Goal: Information Seeking & Learning: Learn about a topic

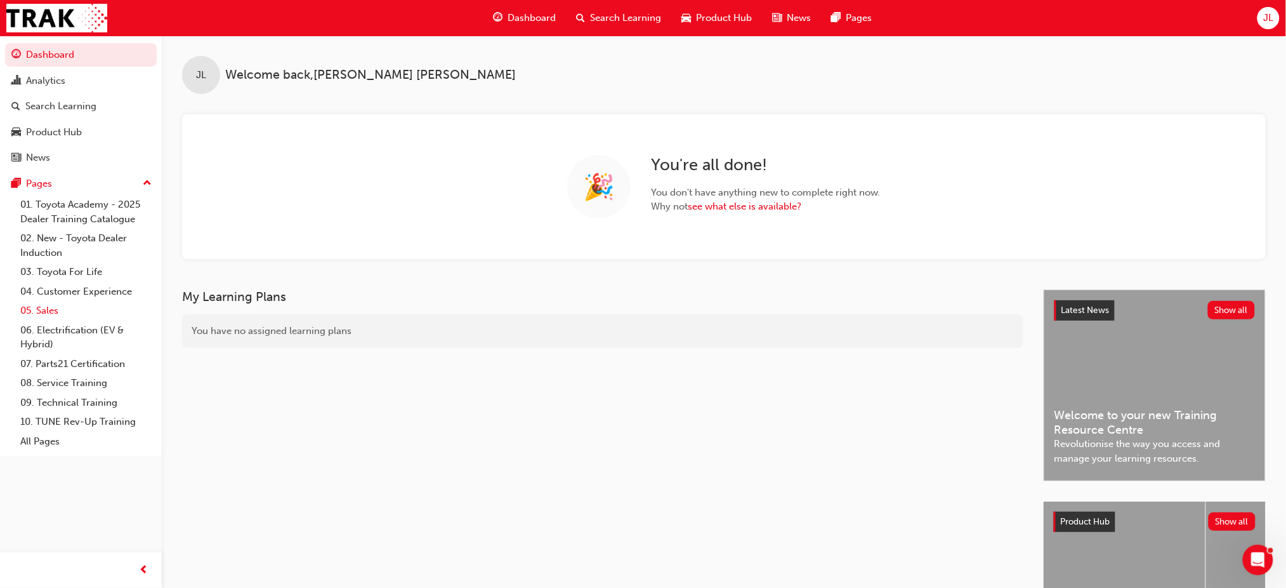
click at [49, 307] on link "05. Sales" at bounding box center [86, 311] width 142 height 20
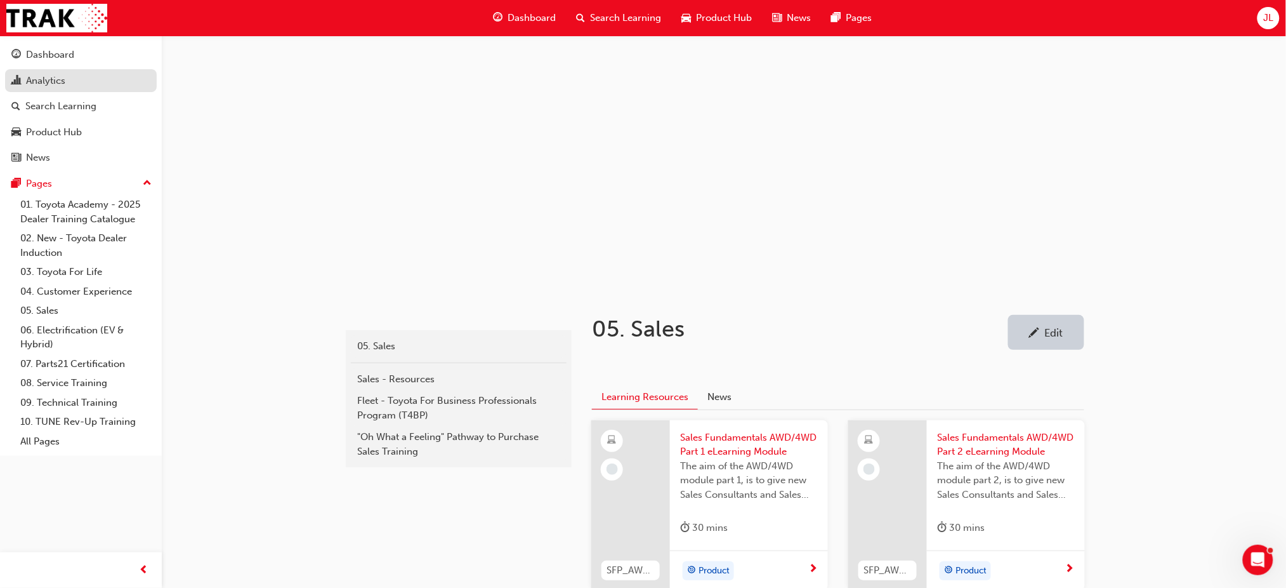
click at [66, 77] on div "Analytics" at bounding box center [80, 81] width 139 height 16
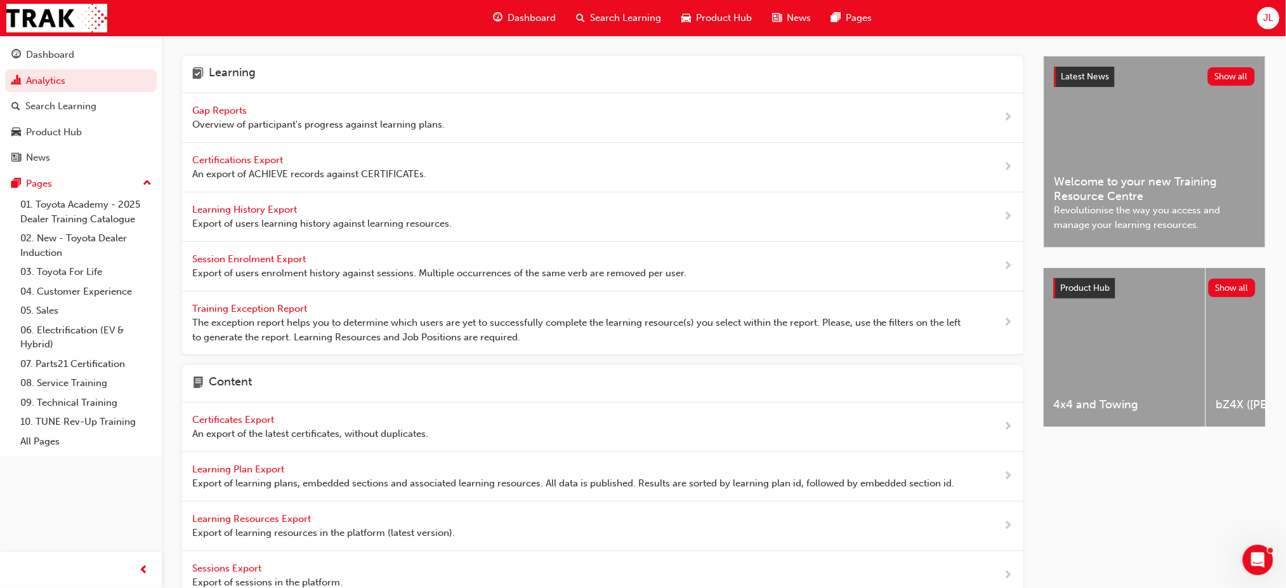
click at [246, 158] on span "Certifications Export" at bounding box center [238, 159] width 93 height 11
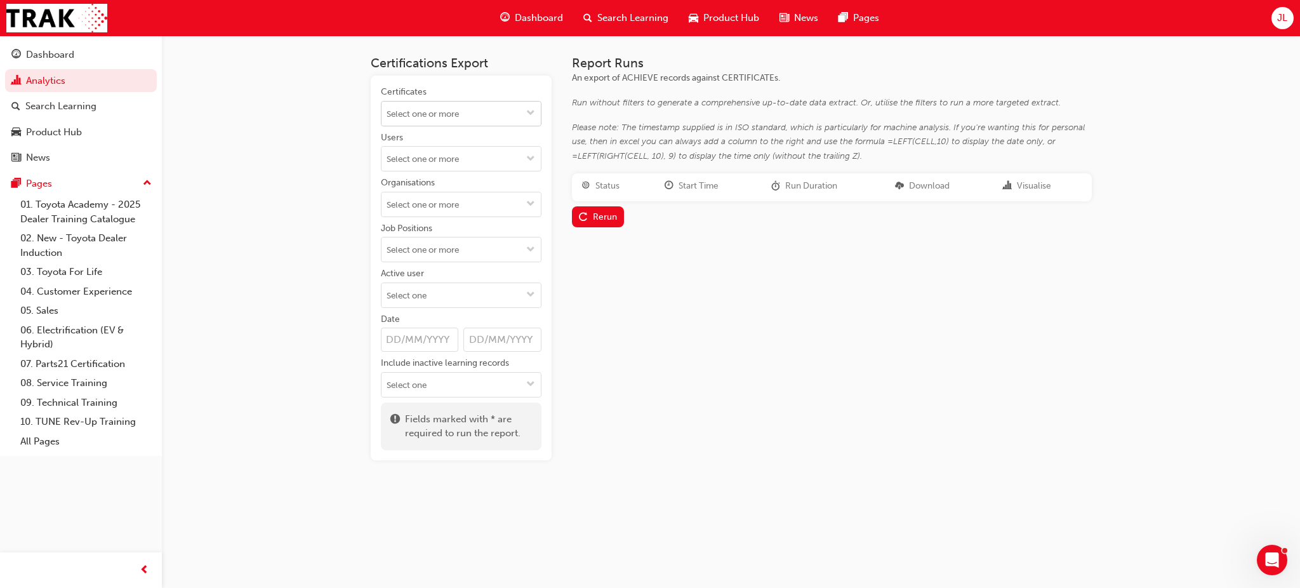
click at [494, 112] on input "Certificates" at bounding box center [460, 114] width 159 height 24
type input "s"
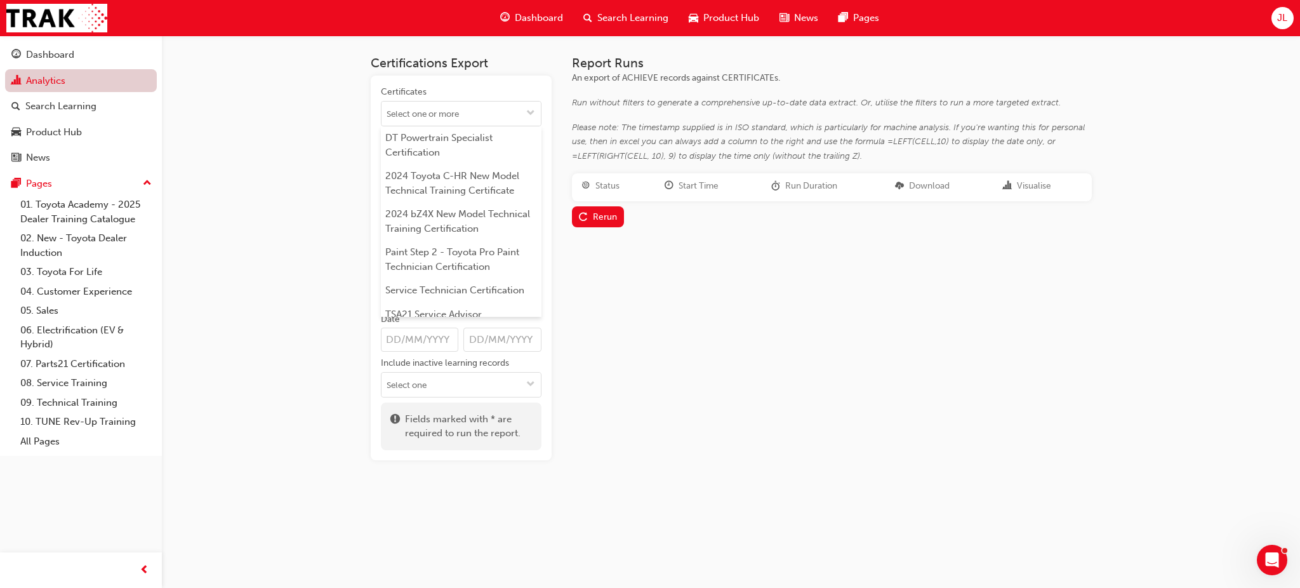
click at [48, 79] on link "Analytics" at bounding box center [81, 80] width 152 height 23
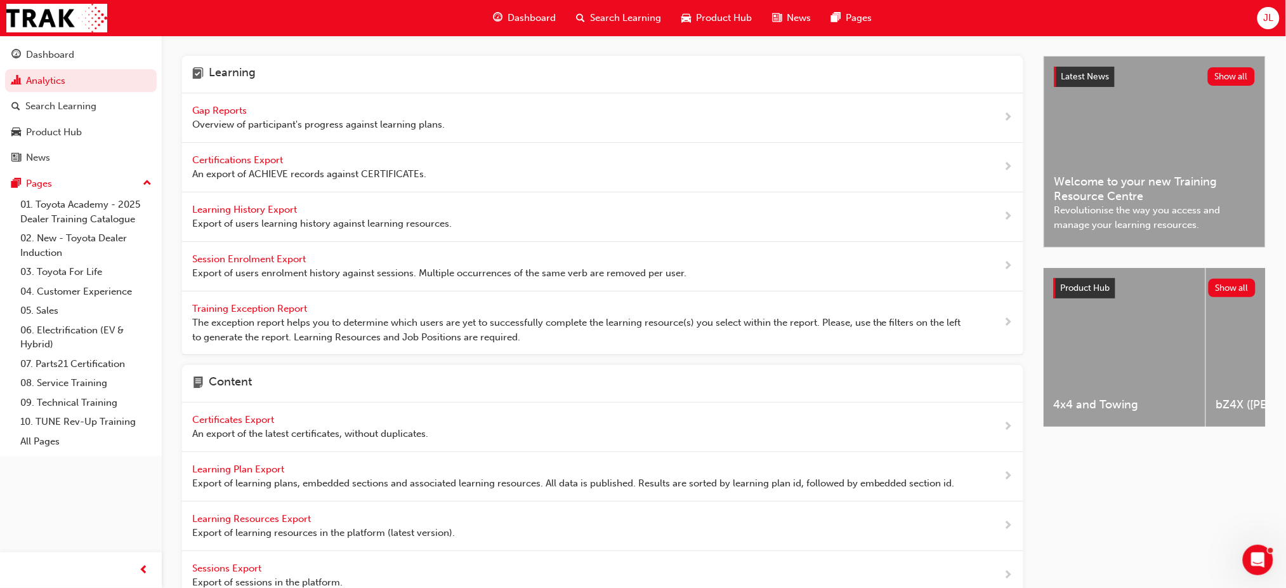
click at [226, 105] on span "Gap Reports" at bounding box center [220, 110] width 57 height 11
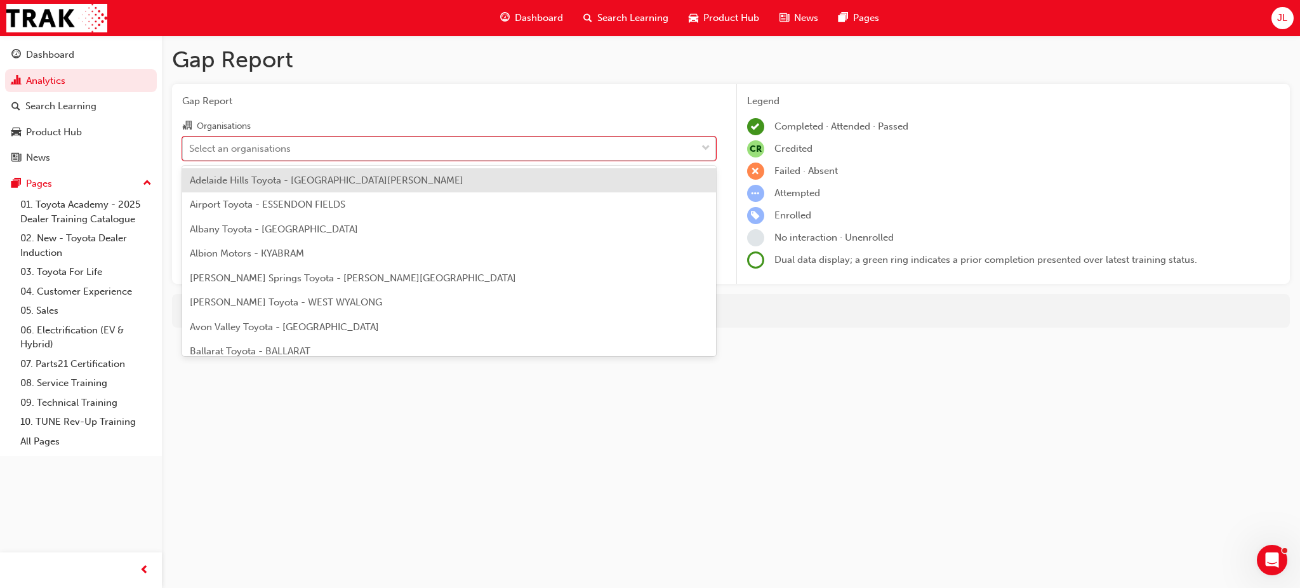
click at [261, 143] on div "Select an organisations" at bounding box center [240, 148] width 102 height 15
click at [190, 143] on input "Organisations option Adelaide Hills Toyota - [GEOGRAPHIC_DATA][PERSON_NAME] foc…" at bounding box center [189, 147] width 1 height 11
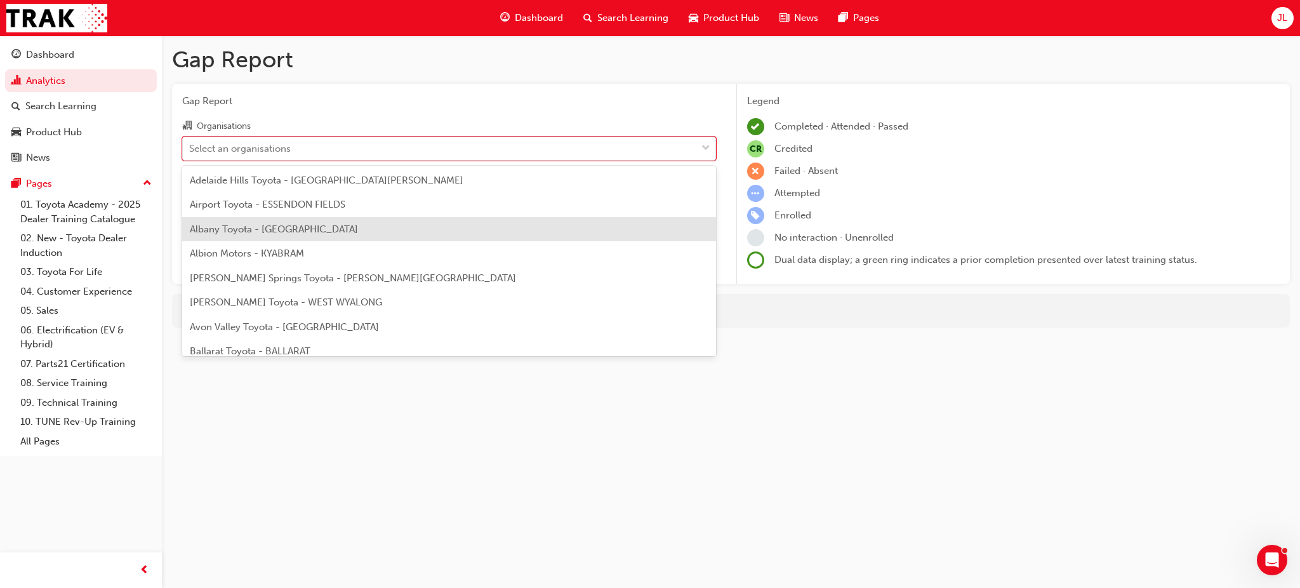
click at [259, 232] on span "Albany Toyota - [GEOGRAPHIC_DATA]" at bounding box center [274, 228] width 168 height 11
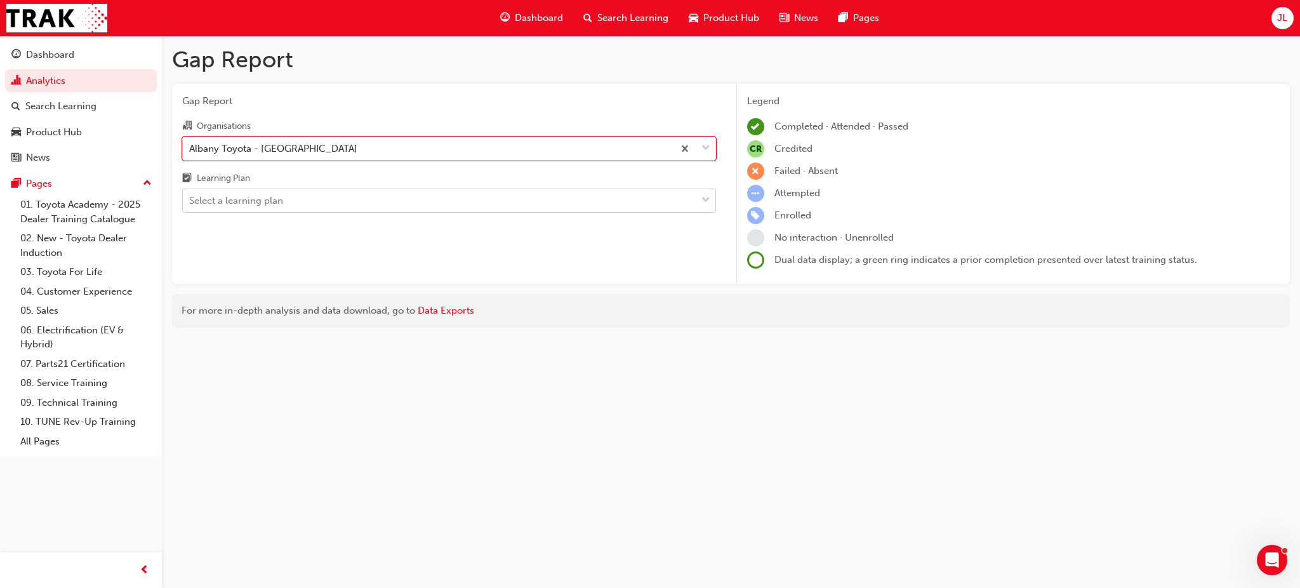
click at [264, 202] on div "Select a learning plan" at bounding box center [236, 201] width 94 height 15
click at [190, 202] on input "Learning Plan Select a learning plan" at bounding box center [189, 200] width 1 height 11
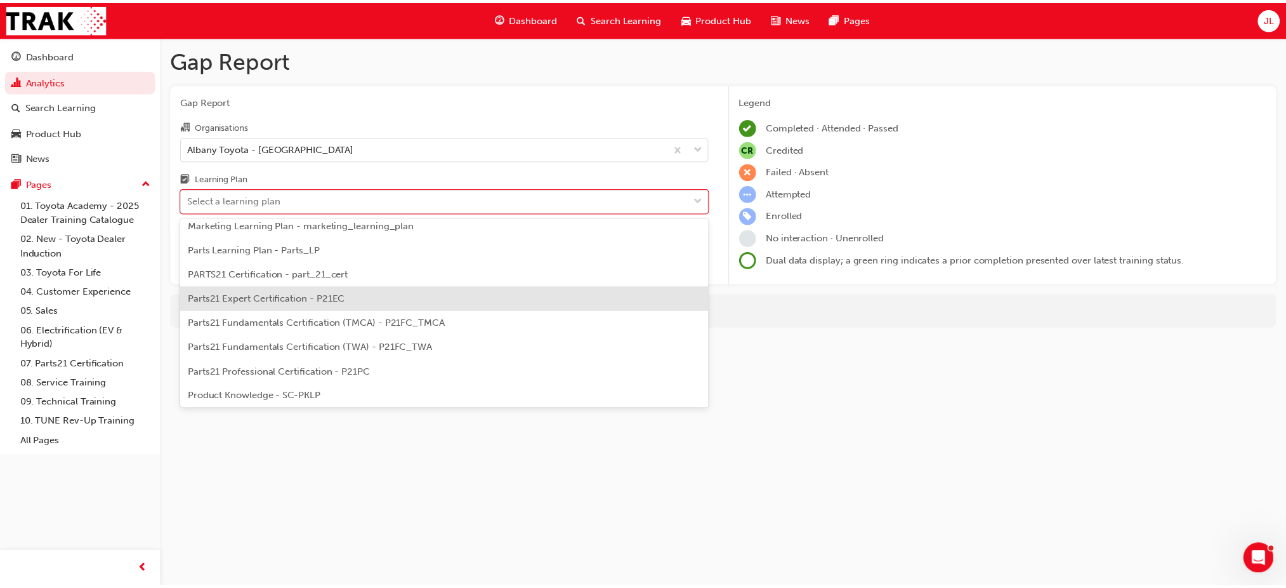
scroll to position [508, 0]
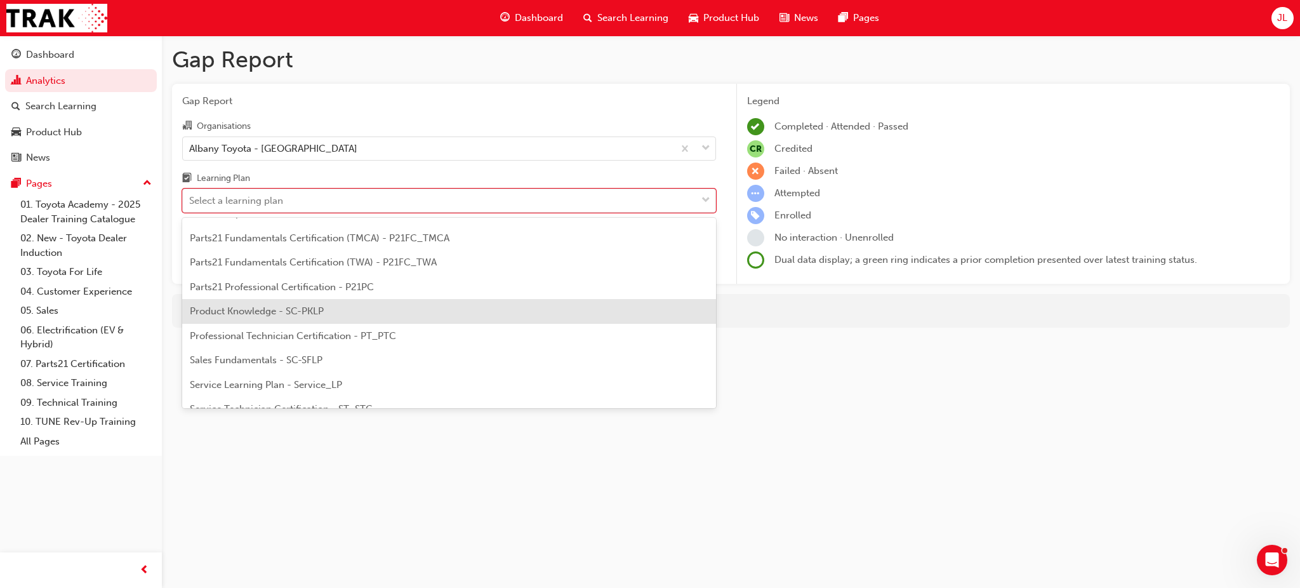
click at [361, 303] on div "Product Knowledge - SC-PKLP" at bounding box center [449, 311] width 534 height 25
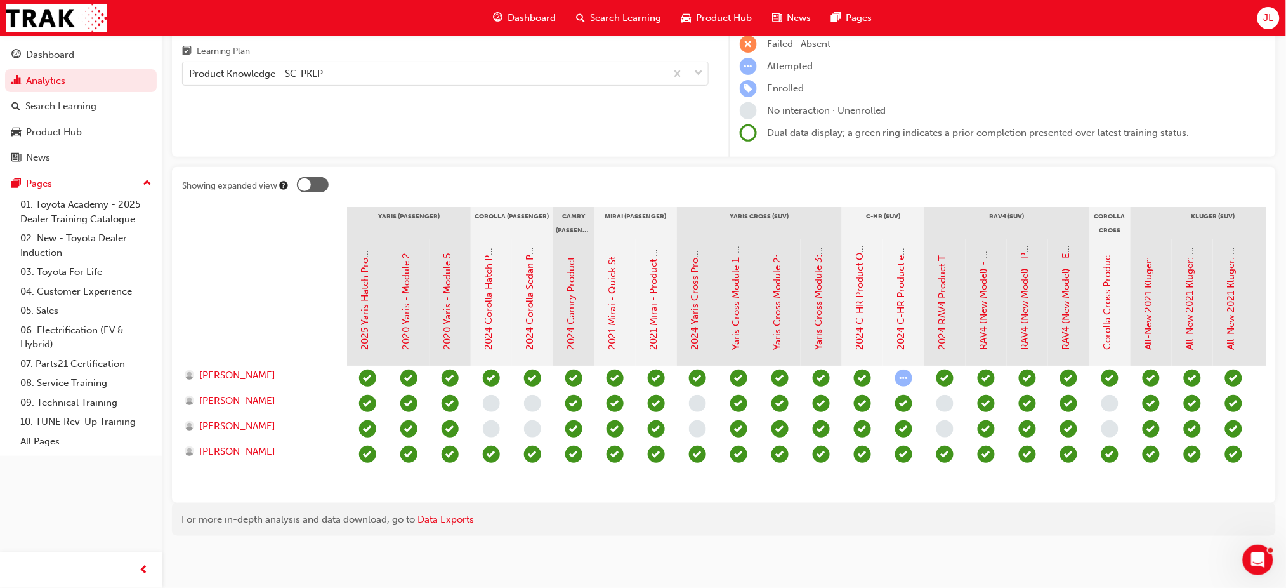
click at [310, 178] on div at bounding box center [304, 184] width 13 height 13
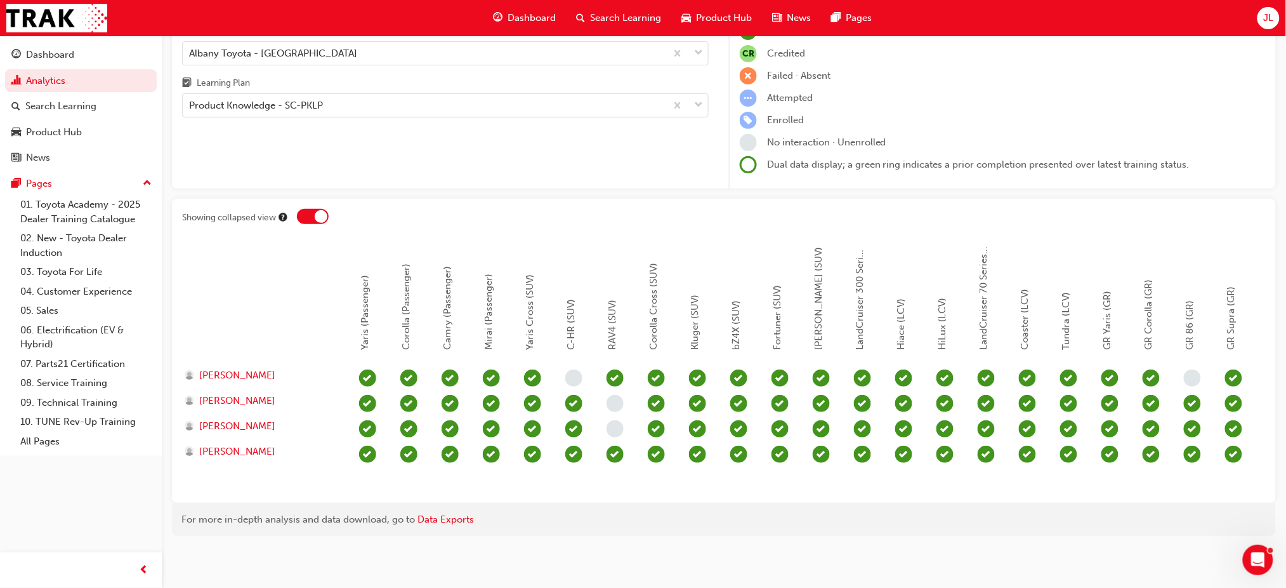
click at [318, 210] on div at bounding box center [321, 216] width 13 height 13
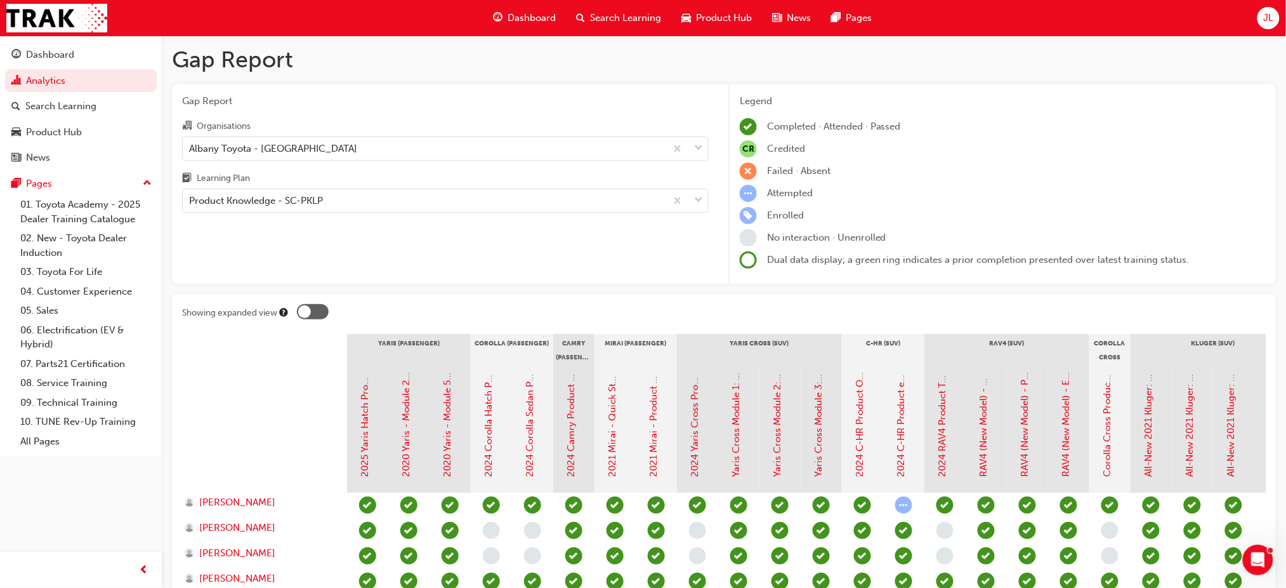
click at [612, 13] on span "Search Learning" at bounding box center [625, 18] width 71 height 15
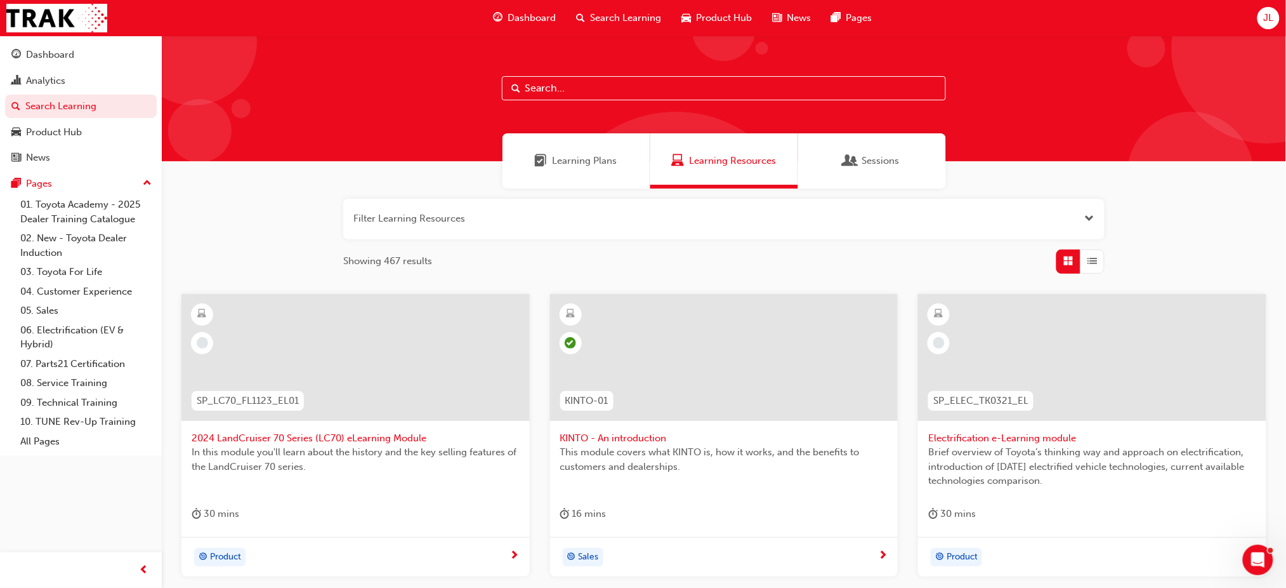
click at [597, 161] on span "Learning Plans" at bounding box center [585, 161] width 65 height 15
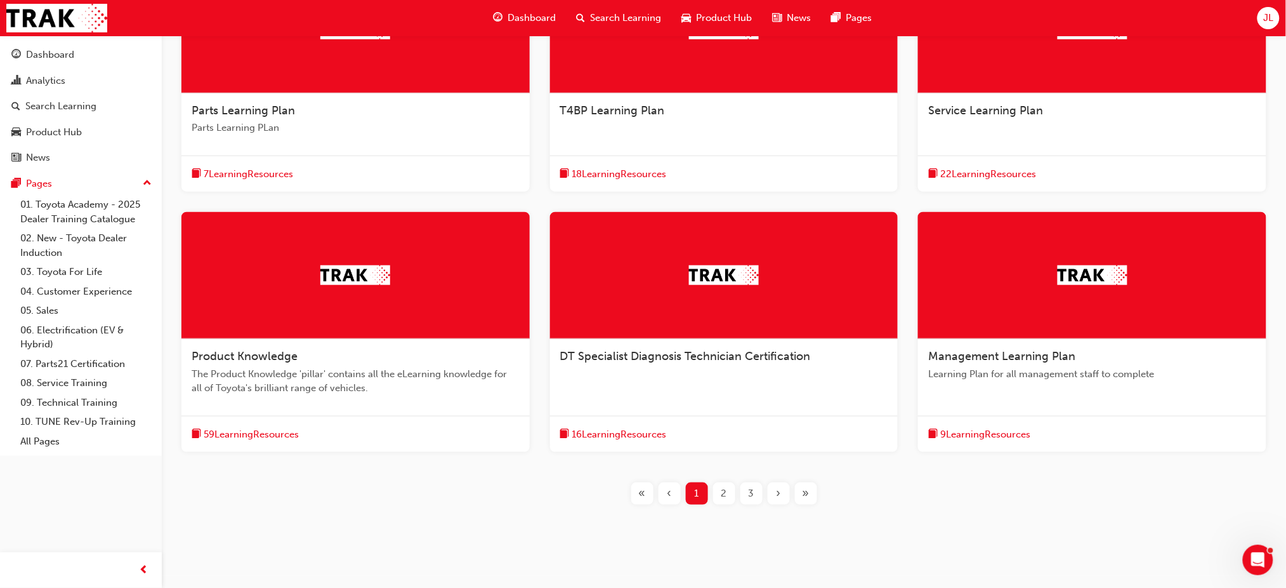
scroll to position [347, 0]
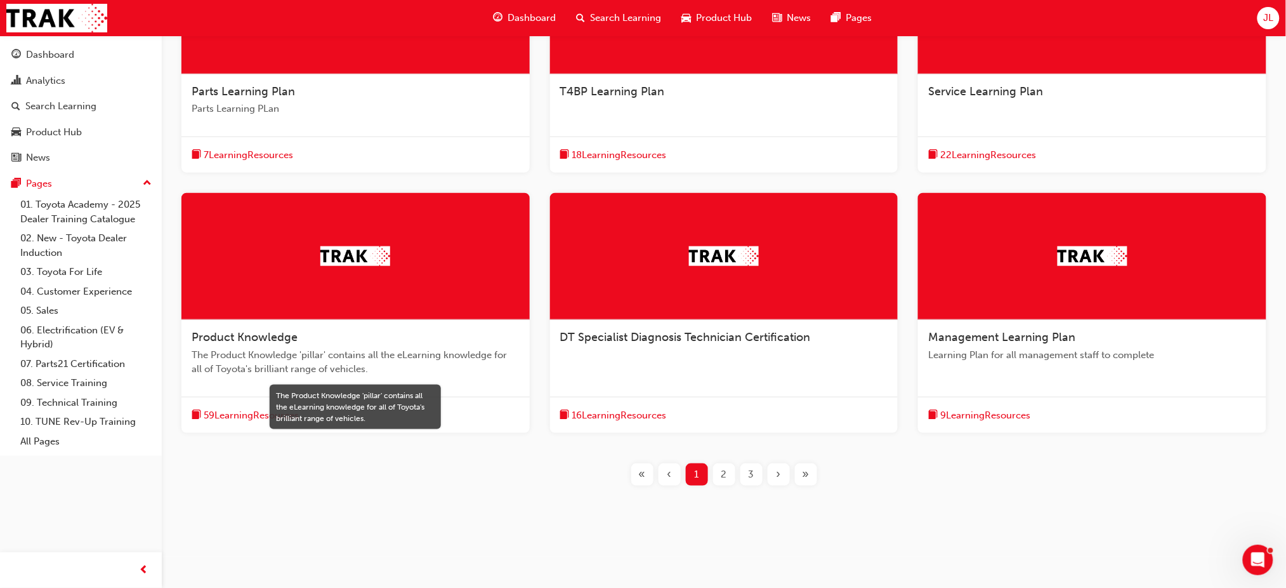
click at [267, 353] on span "The Product Knowledge 'pillar' contains all the eLearning knowledge for all of …" at bounding box center [356, 362] width 328 height 29
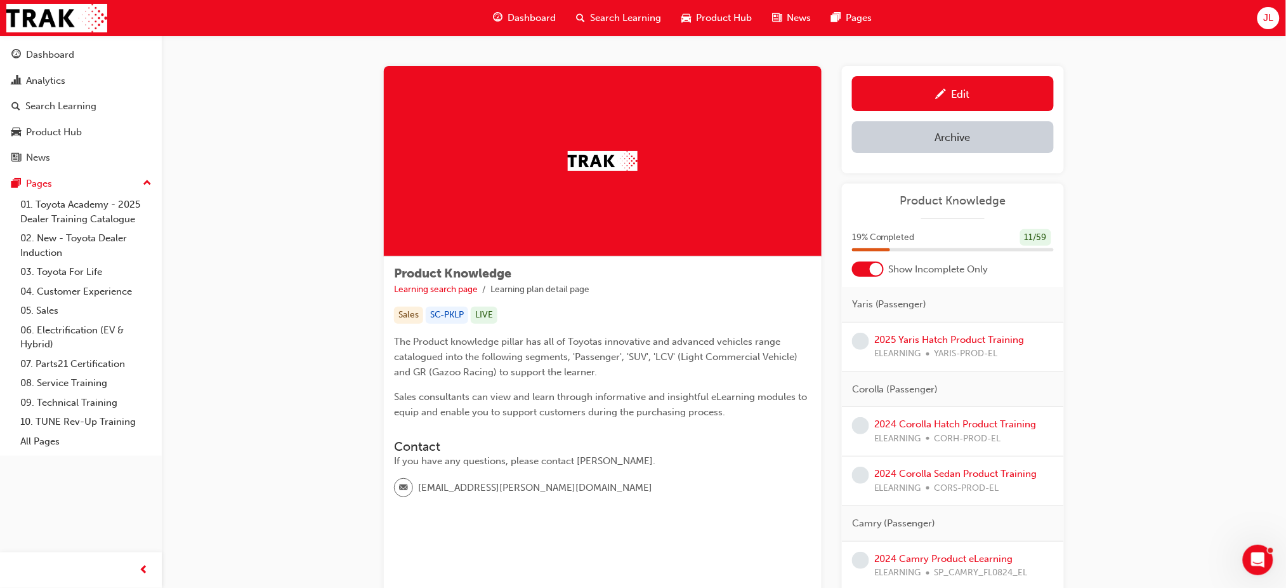
click at [627, 15] on span "Search Learning" at bounding box center [625, 18] width 71 height 15
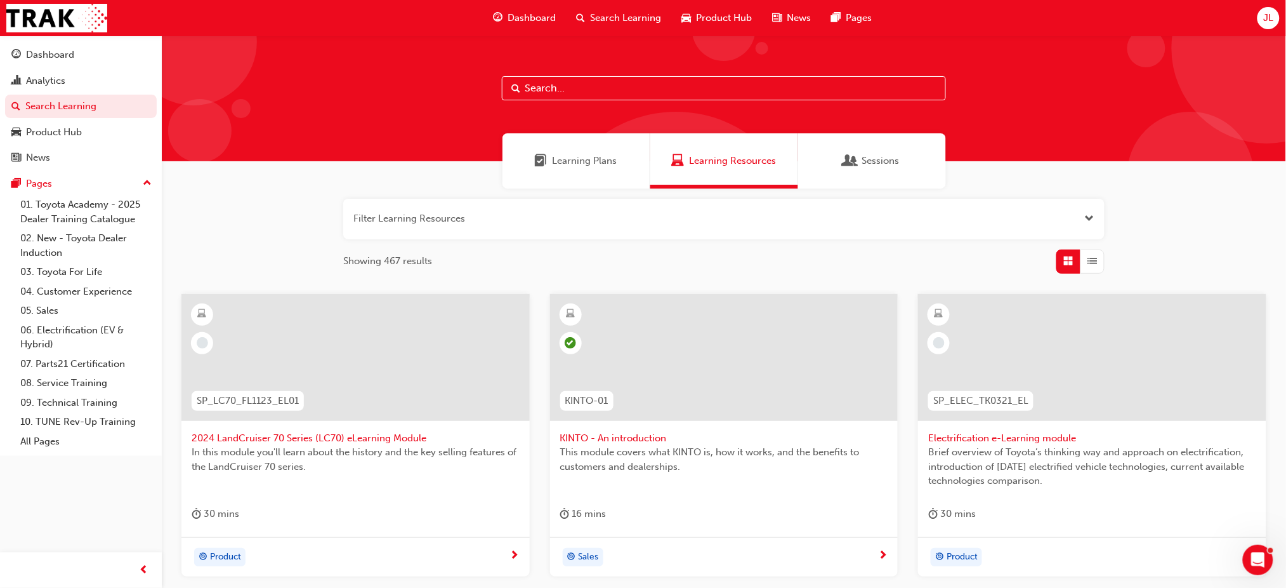
click at [604, 160] on span "Learning Plans" at bounding box center [585, 161] width 65 height 15
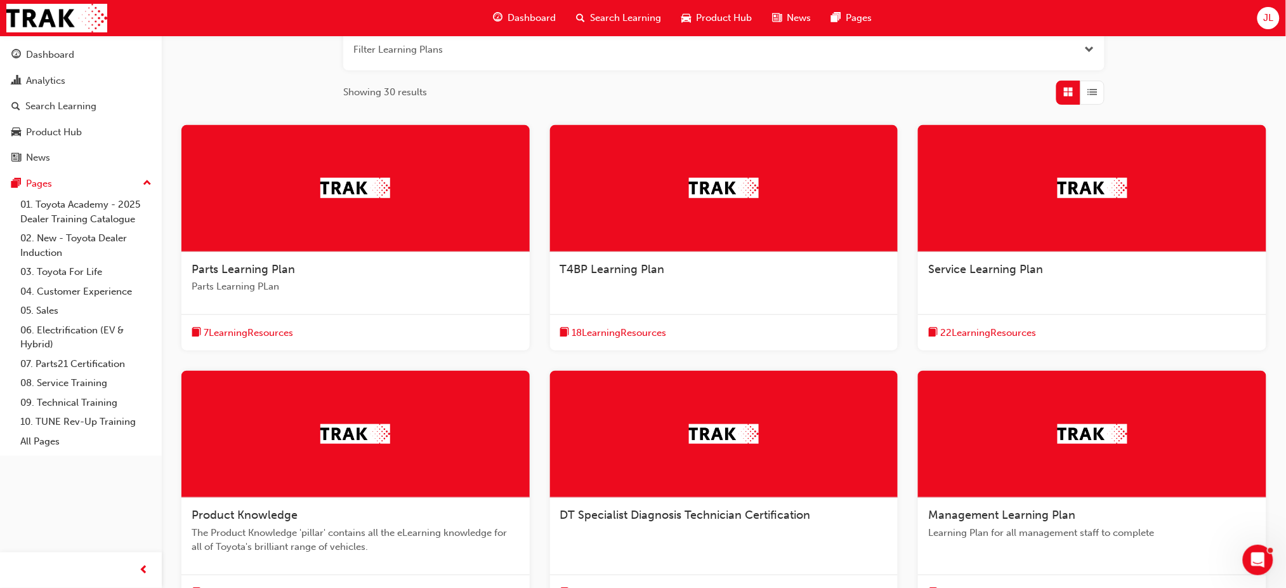
scroll to position [254, 0]
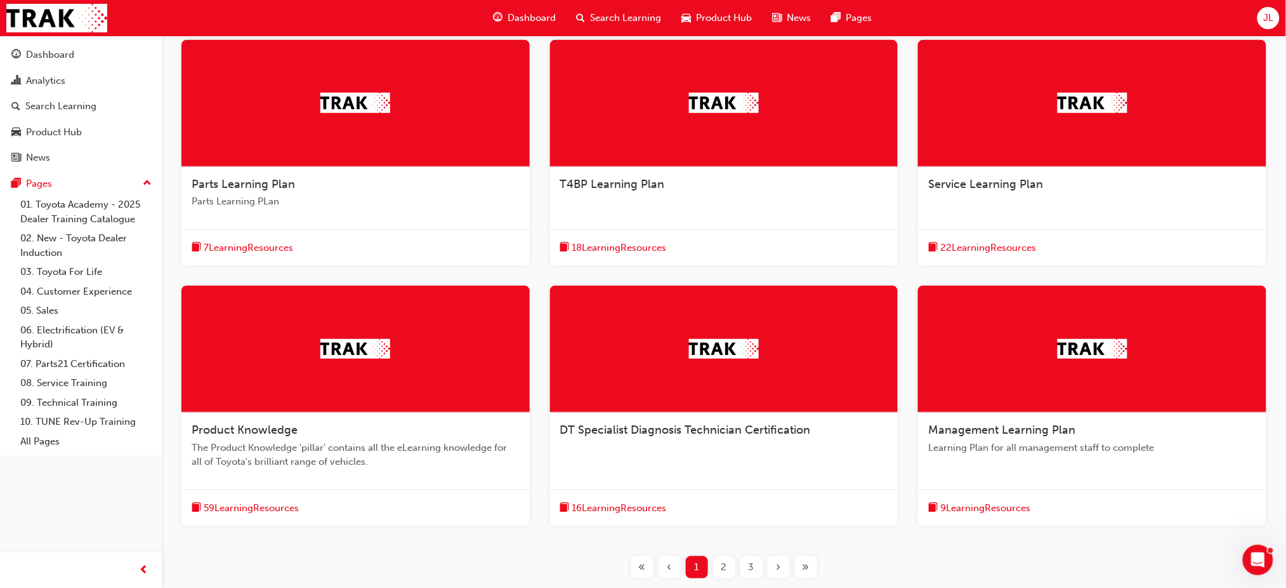
click at [723, 565] on span "2" at bounding box center [725, 567] width 6 height 15
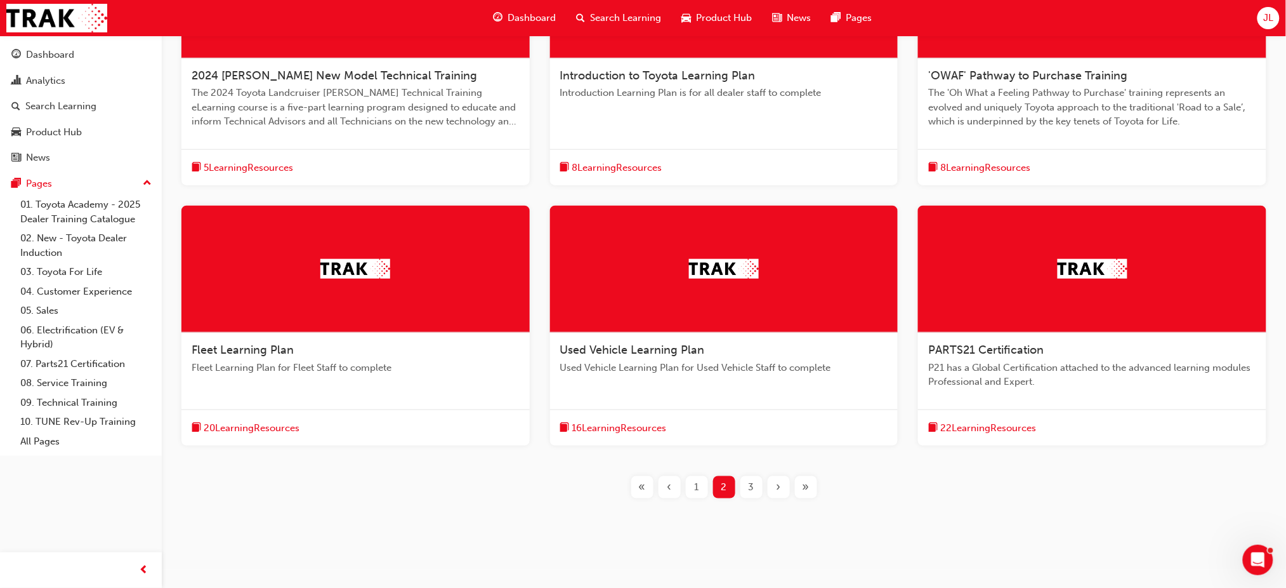
scroll to position [376, 0]
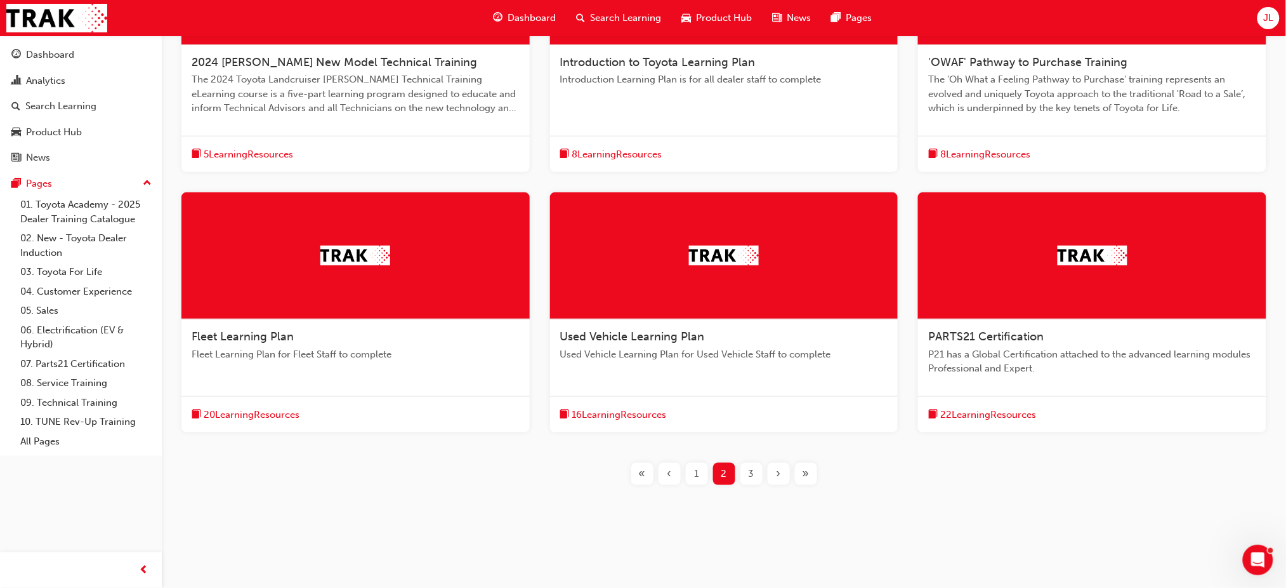
click at [744, 470] on div "3" at bounding box center [752, 474] width 22 height 22
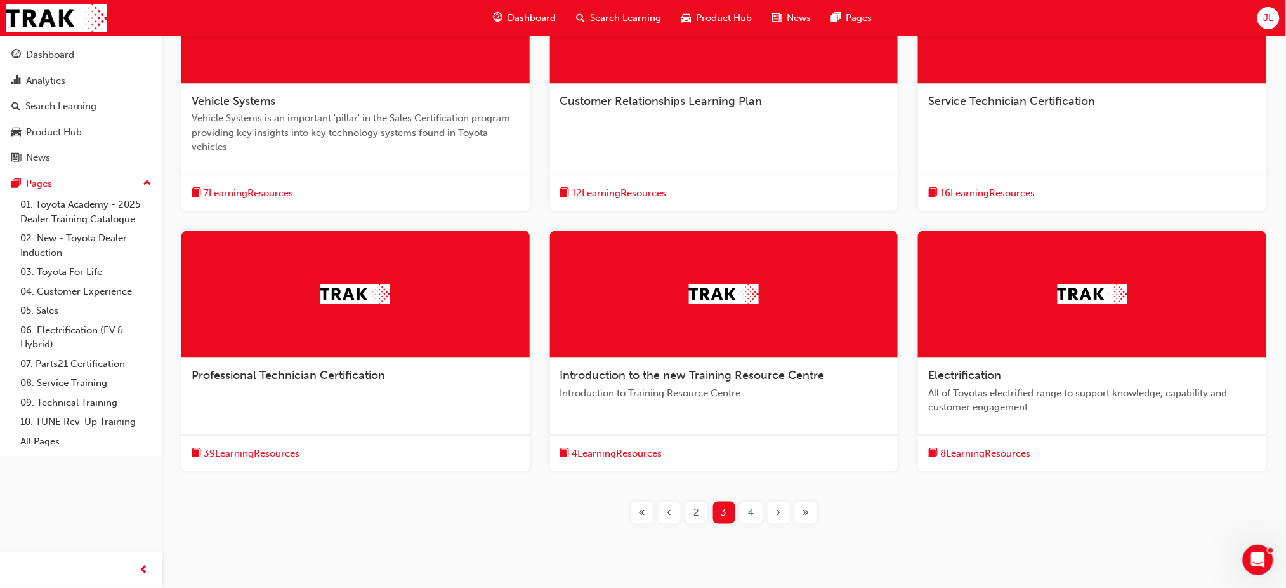
scroll to position [376, 0]
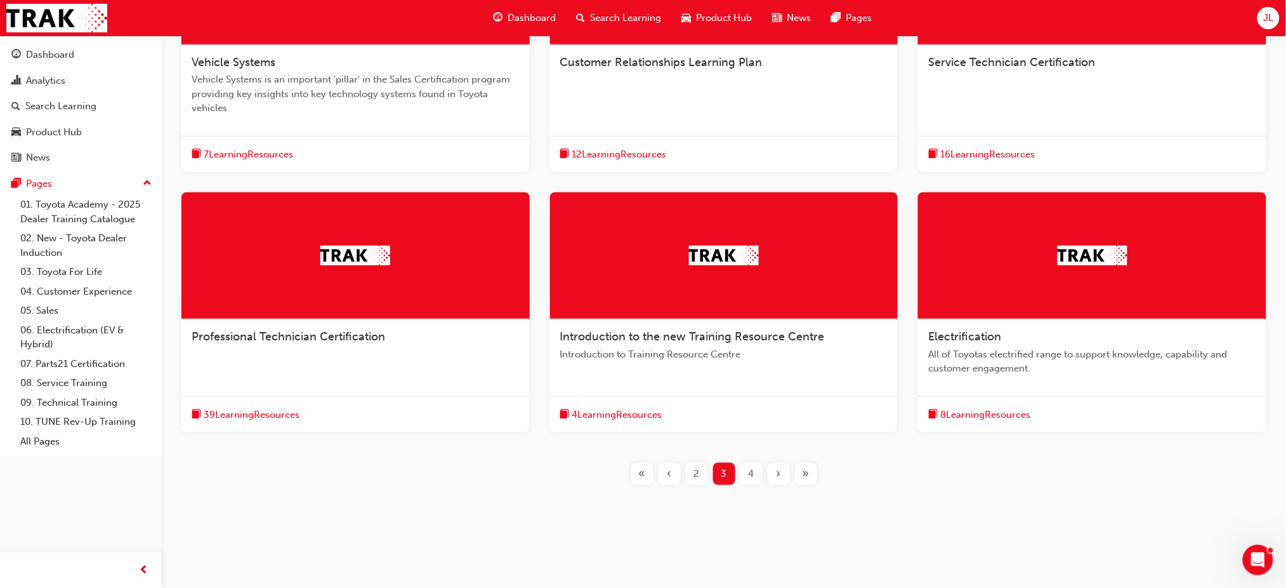
click at [749, 470] on span "4" at bounding box center [752, 473] width 6 height 15
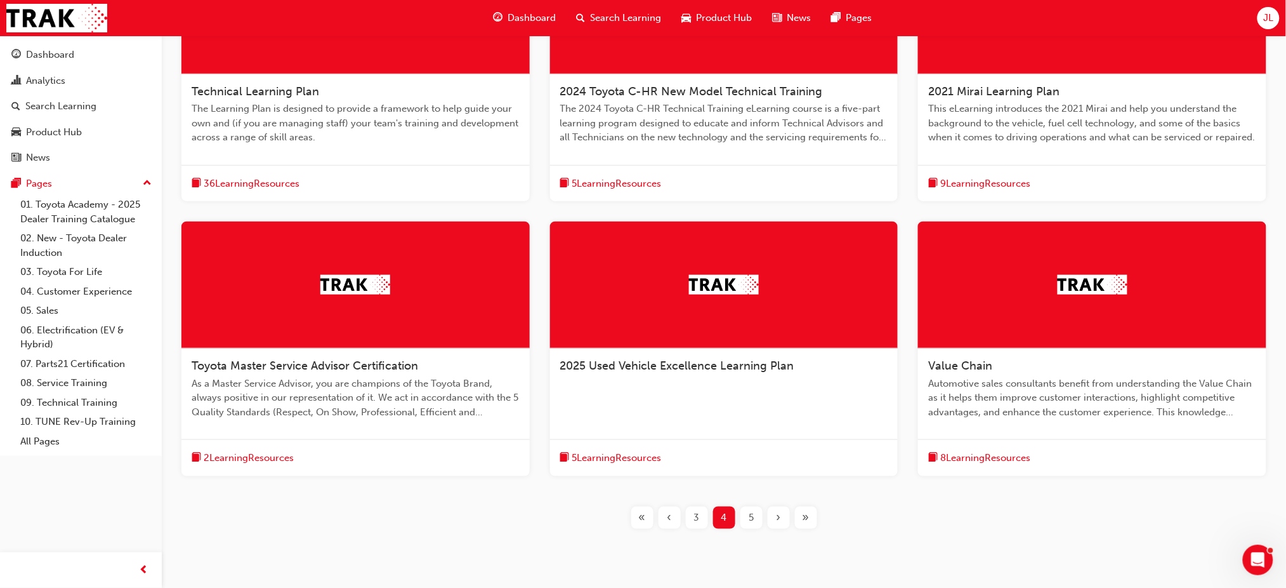
scroll to position [376, 0]
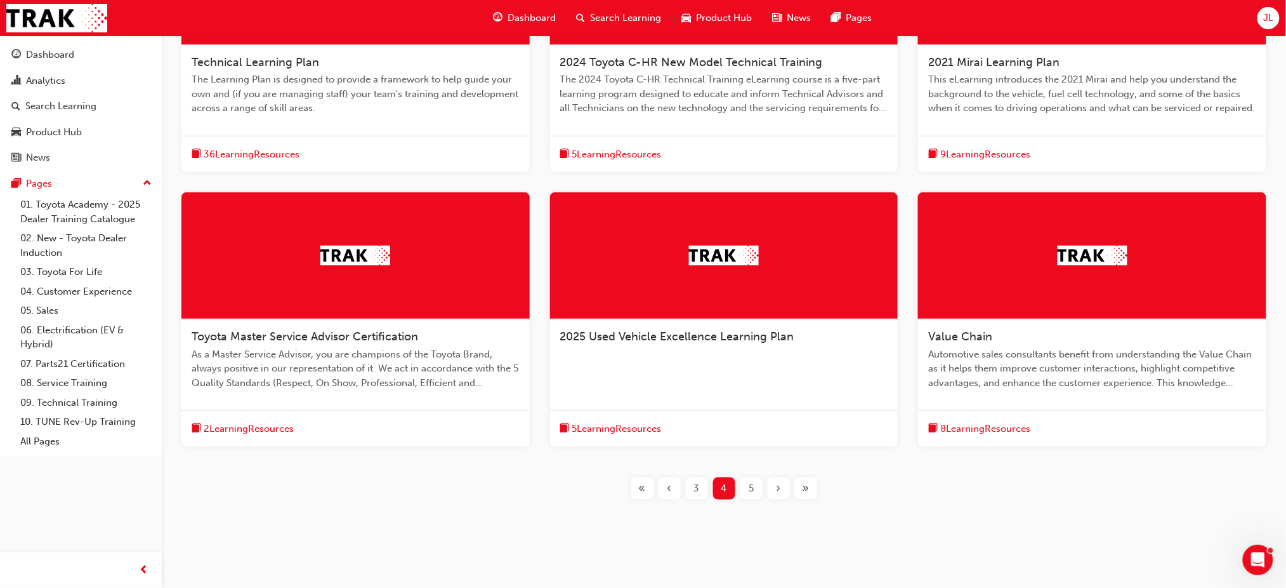
click at [756, 483] on div "5" at bounding box center [752, 488] width 22 height 22
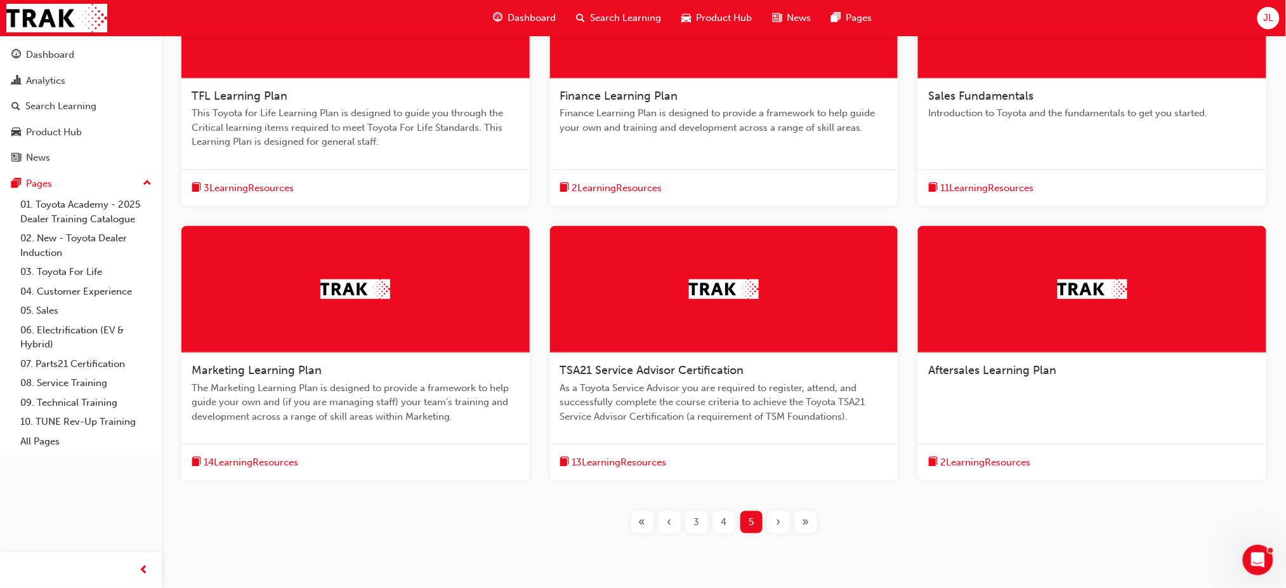
scroll to position [376, 0]
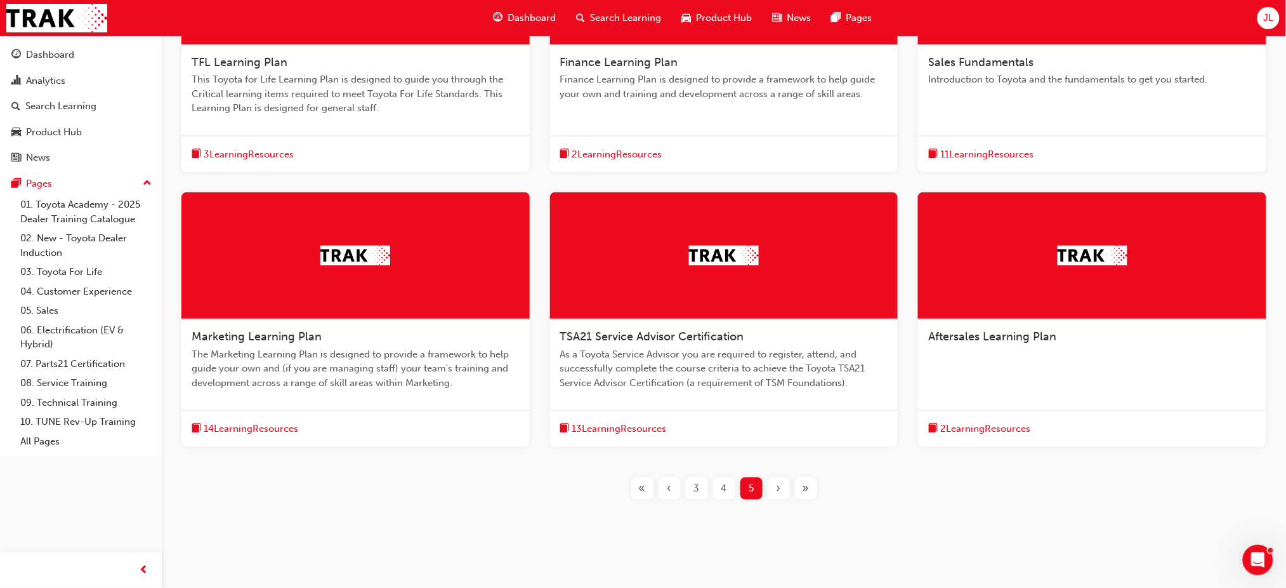
click at [694, 491] on span "3" at bounding box center [697, 488] width 6 height 15
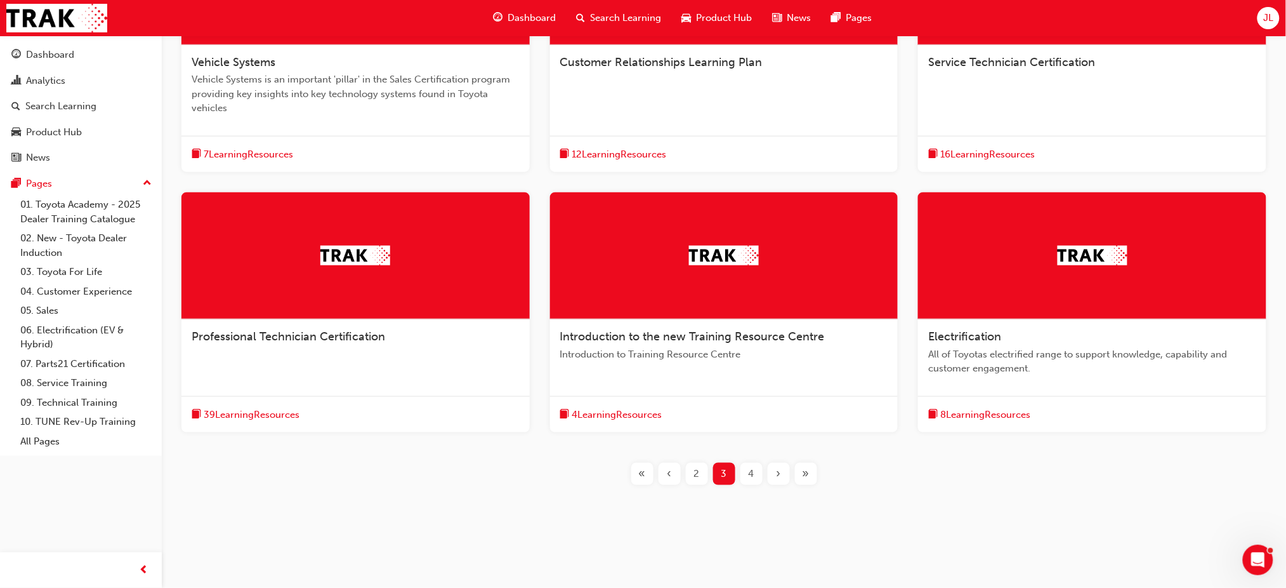
click at [672, 475] on div "‹" at bounding box center [670, 474] width 22 height 22
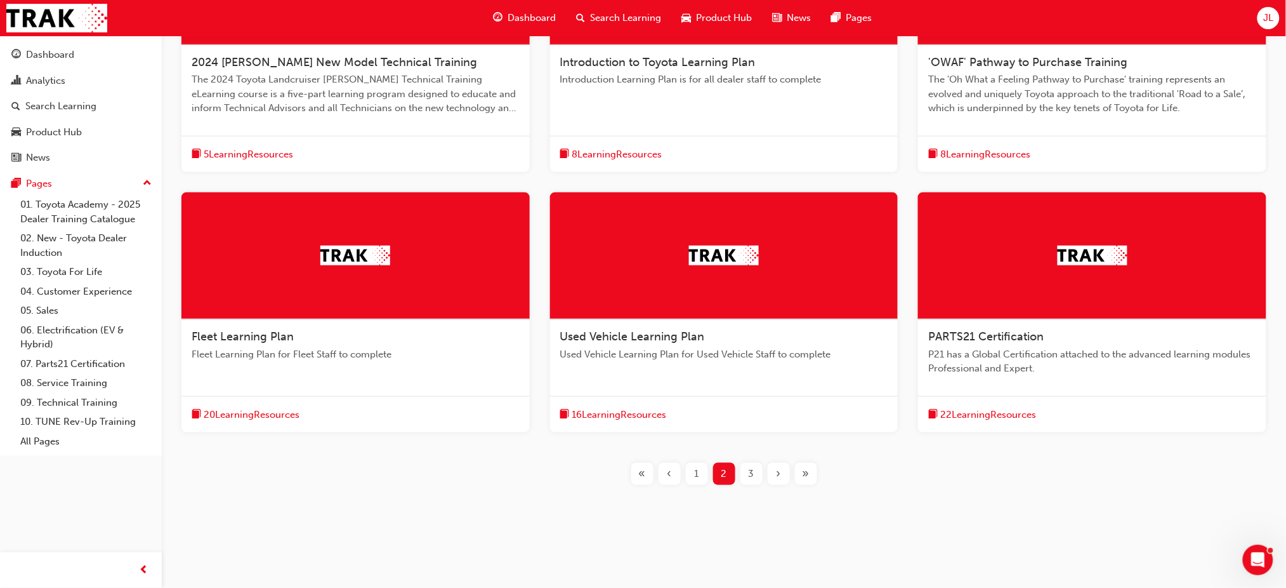
click at [694, 473] on div "1" at bounding box center [697, 474] width 22 height 22
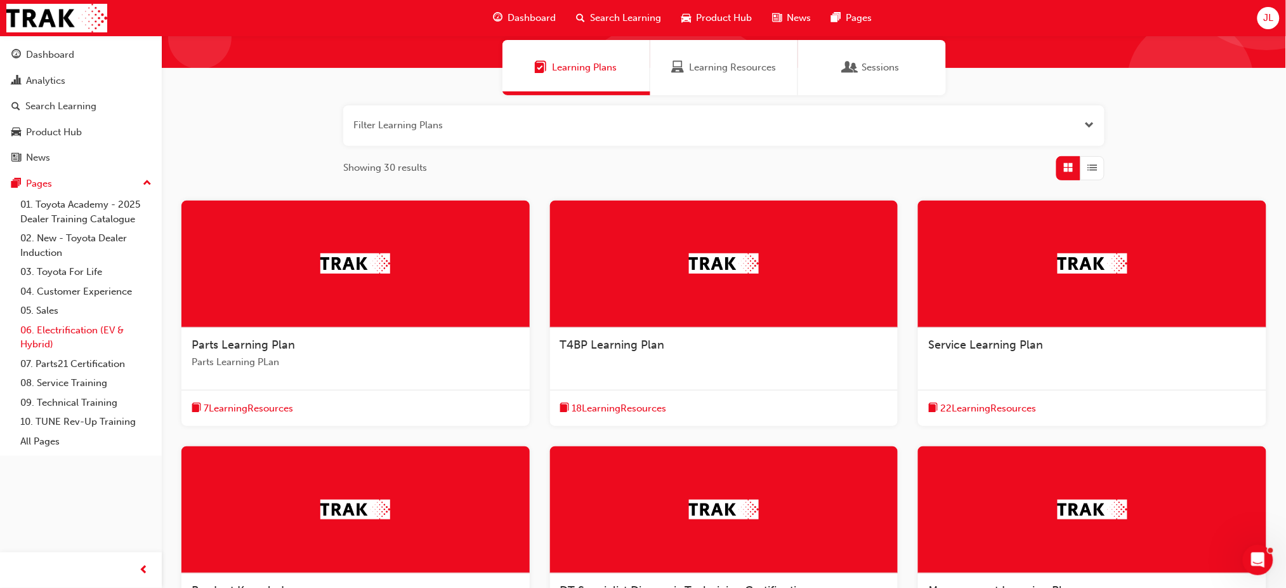
scroll to position [93, 0]
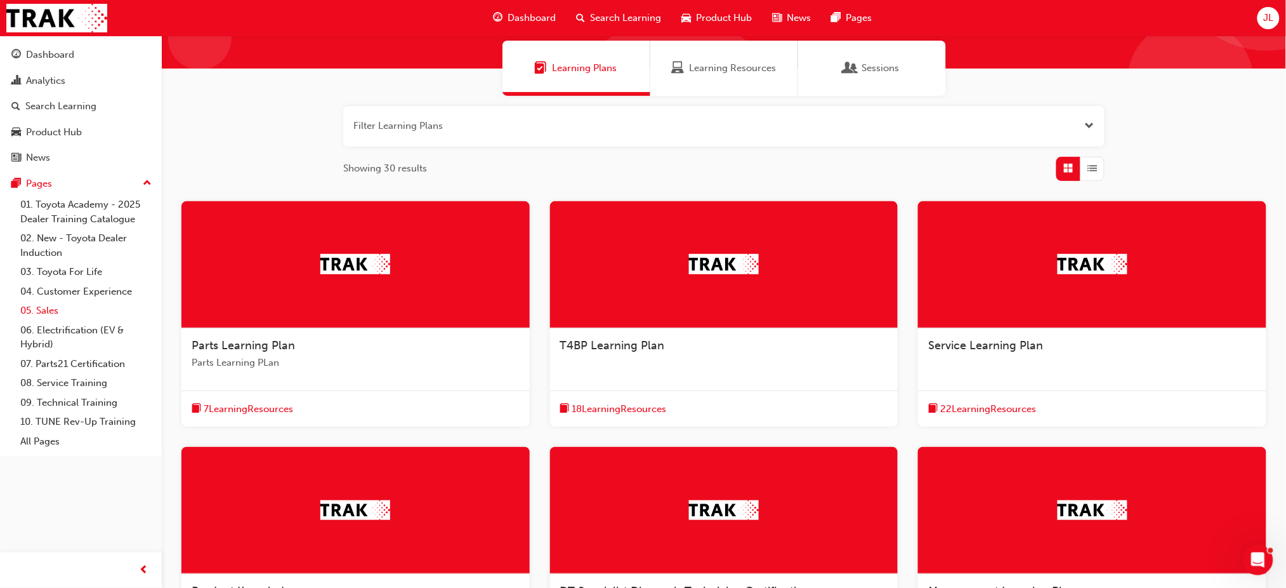
click at [48, 305] on link "05. Sales" at bounding box center [86, 311] width 142 height 20
